Goal: Task Accomplishment & Management: Manage account settings

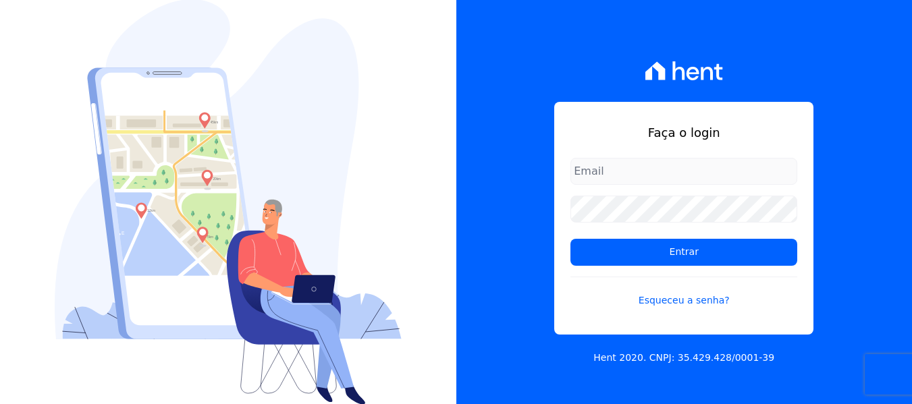
type input "[EMAIL_ADDRESS][DOMAIN_NAME]"
click at [664, 268] on form "[EMAIL_ADDRESS][DOMAIN_NAME] Entrar Esqueceu a senha?" at bounding box center [683, 241] width 227 height 166
click at [664, 267] on form "[EMAIL_ADDRESS][DOMAIN_NAME] Entrar Esqueceu a senha?" at bounding box center [683, 241] width 227 height 166
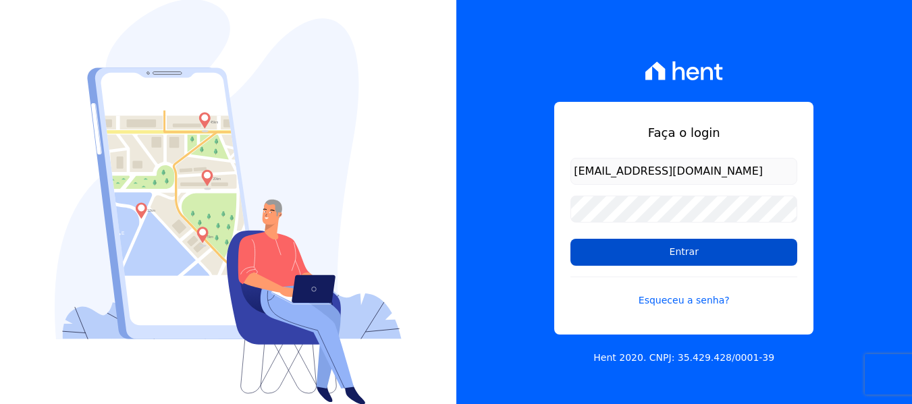
click at [669, 252] on input "Entrar" at bounding box center [683, 252] width 227 height 27
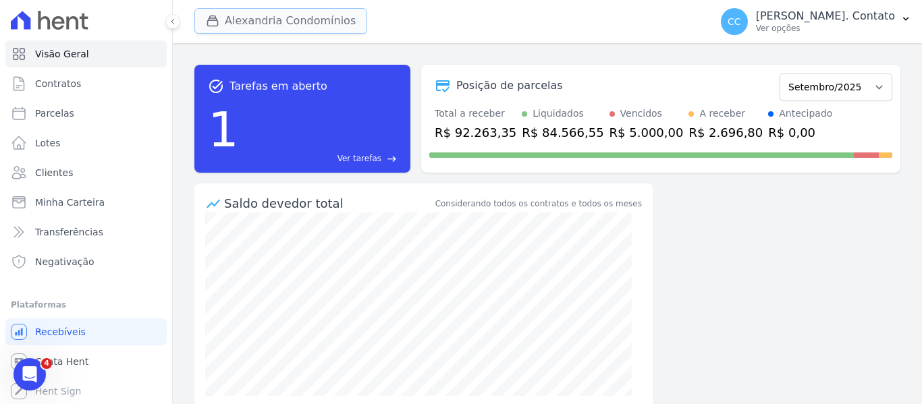
click at [210, 24] on icon "button" at bounding box center [213, 21] width 14 height 14
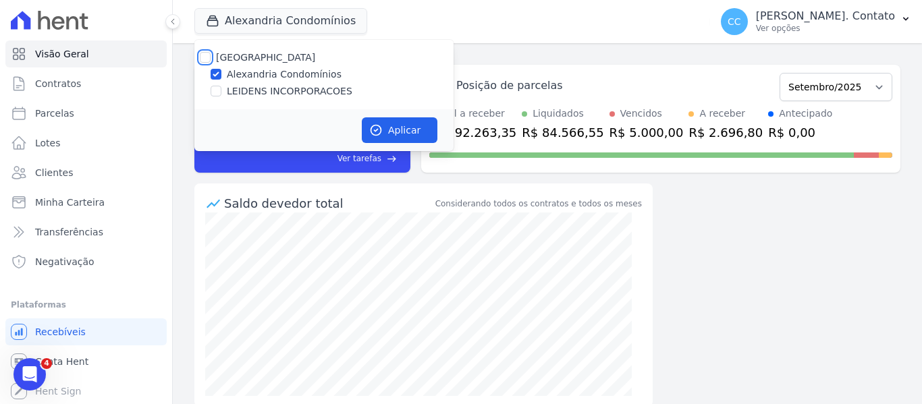
click at [203, 55] on input "Alexandria" at bounding box center [205, 57] width 11 height 11
checkbox input "true"
click at [426, 124] on button "Aplicar" at bounding box center [400, 130] width 76 height 26
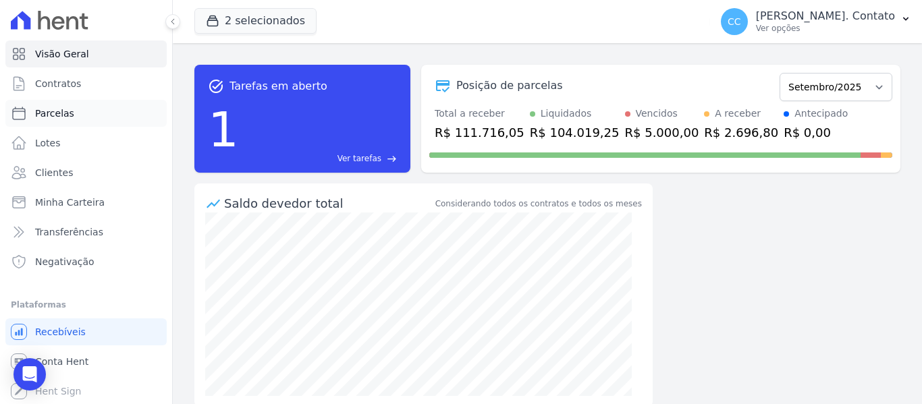
click at [51, 117] on span "Parcelas" at bounding box center [54, 114] width 39 height 14
select select
